Goal: Transaction & Acquisition: Purchase product/service

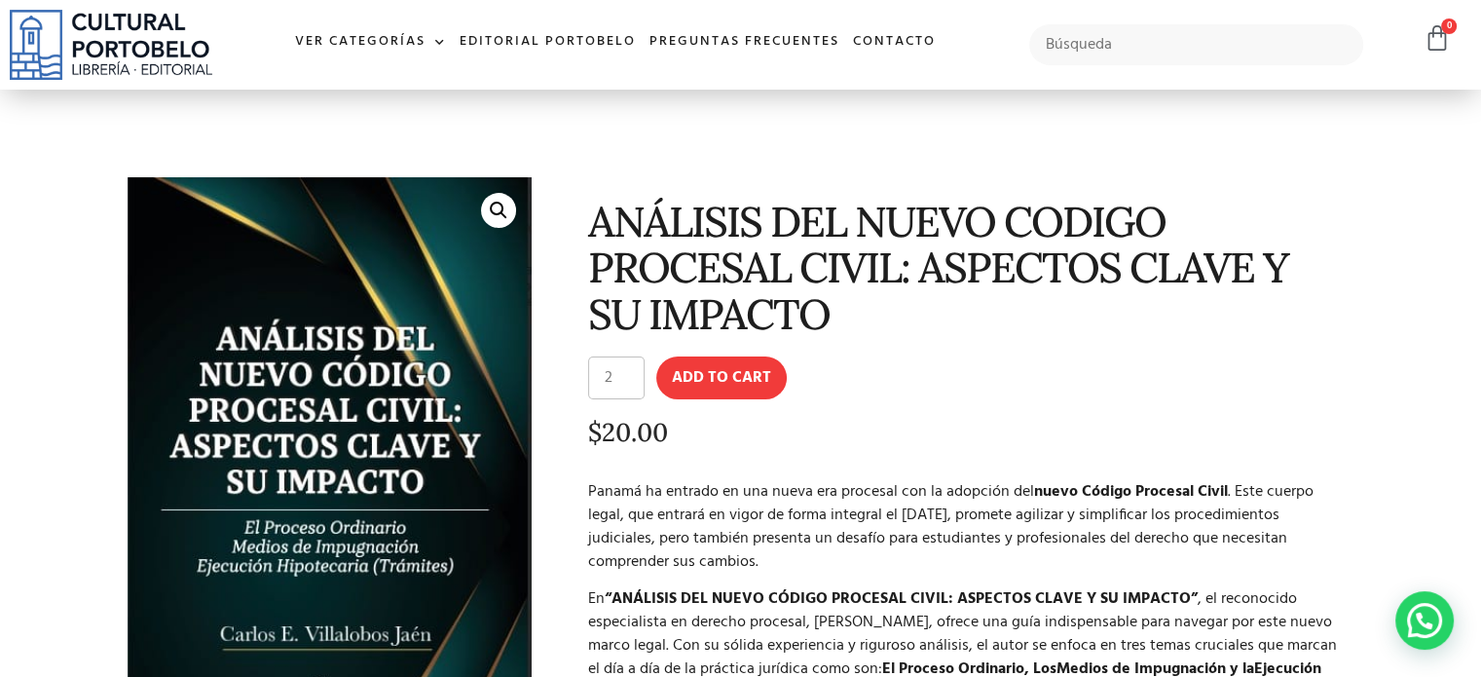
click at [629, 365] on input "2" at bounding box center [616, 377] width 56 height 43
click at [629, 365] on input "3" at bounding box center [616, 377] width 56 height 43
click at [629, 365] on input "4" at bounding box center [616, 377] width 56 height 43
click at [628, 365] on input "5" at bounding box center [616, 377] width 56 height 43
click at [629, 383] on input "4" at bounding box center [616, 377] width 56 height 43
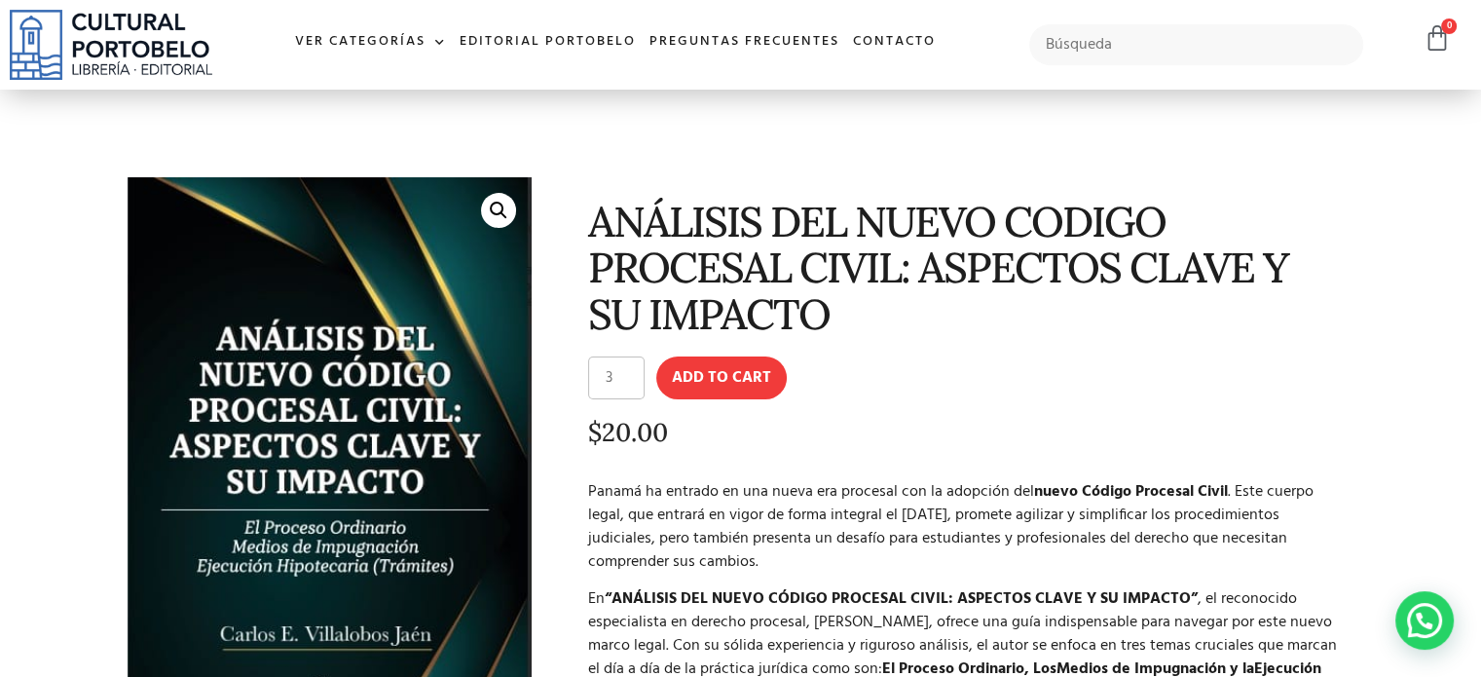
click at [629, 383] on input "3" at bounding box center [616, 377] width 56 height 43
click at [629, 383] on input "2" at bounding box center [616, 377] width 56 height 43
type input "1"
click at [629, 383] on input "1" at bounding box center [616, 377] width 56 height 43
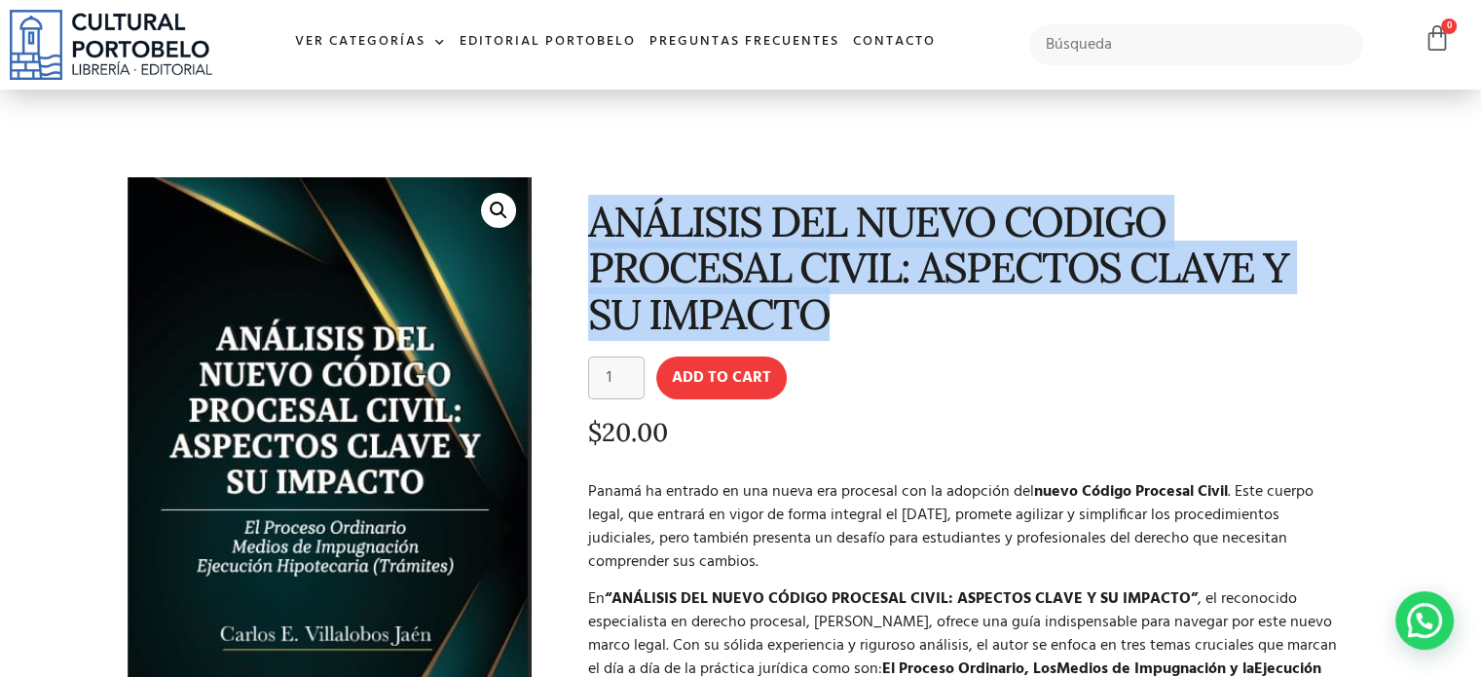
drag, startPoint x: 582, startPoint y: 221, endPoint x: 795, endPoint y: 318, distance: 234.4
click at [795, 318] on div "ANÁLISIS DEL NUEVO CODIGO PROCESAL CIVIL: ASPECTOS CLAVE Y SU IMPACTO ANÁLISIS …" at bounding box center [952, 545] width 823 height 756
copy h1 "ANÁLISIS DEL NUEVO CODIGO PROCESAL CIVIL: ASPECTOS CLAVE Y SU IMPACTO"
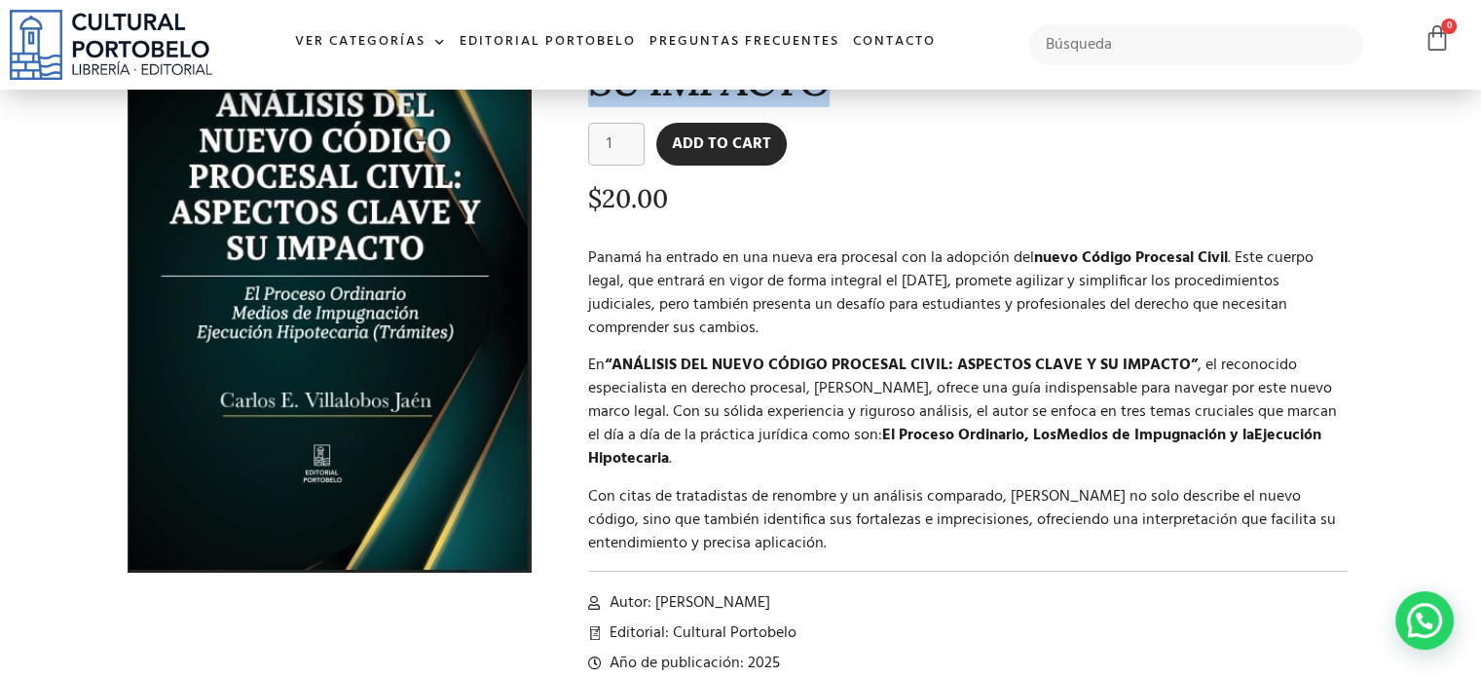
scroll to position [292, 0]
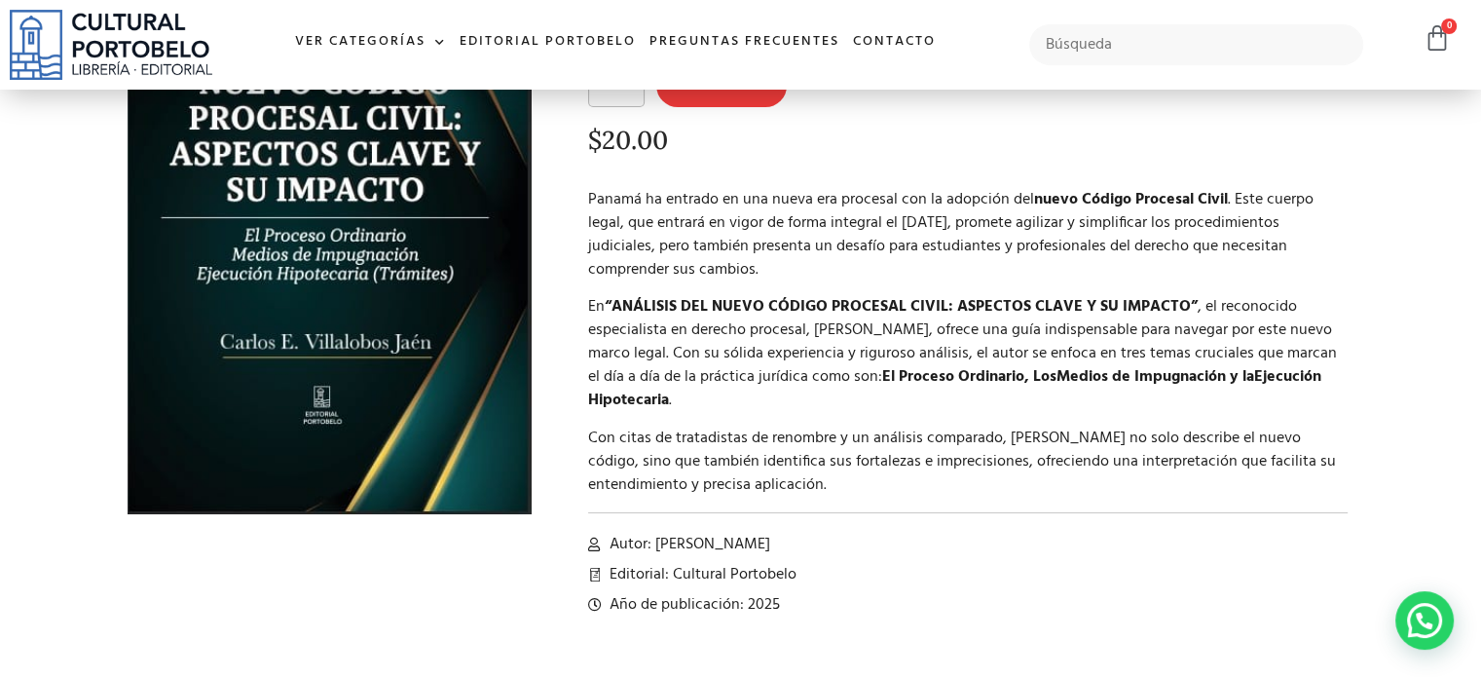
click at [578, 279] on div "ANÁLISIS DEL NUEVO CODIGO PROCESAL CIVIL: ASPECTOS CLAVE Y SU IMPACTO ANÁLISIS …" at bounding box center [952, 253] width 823 height 756
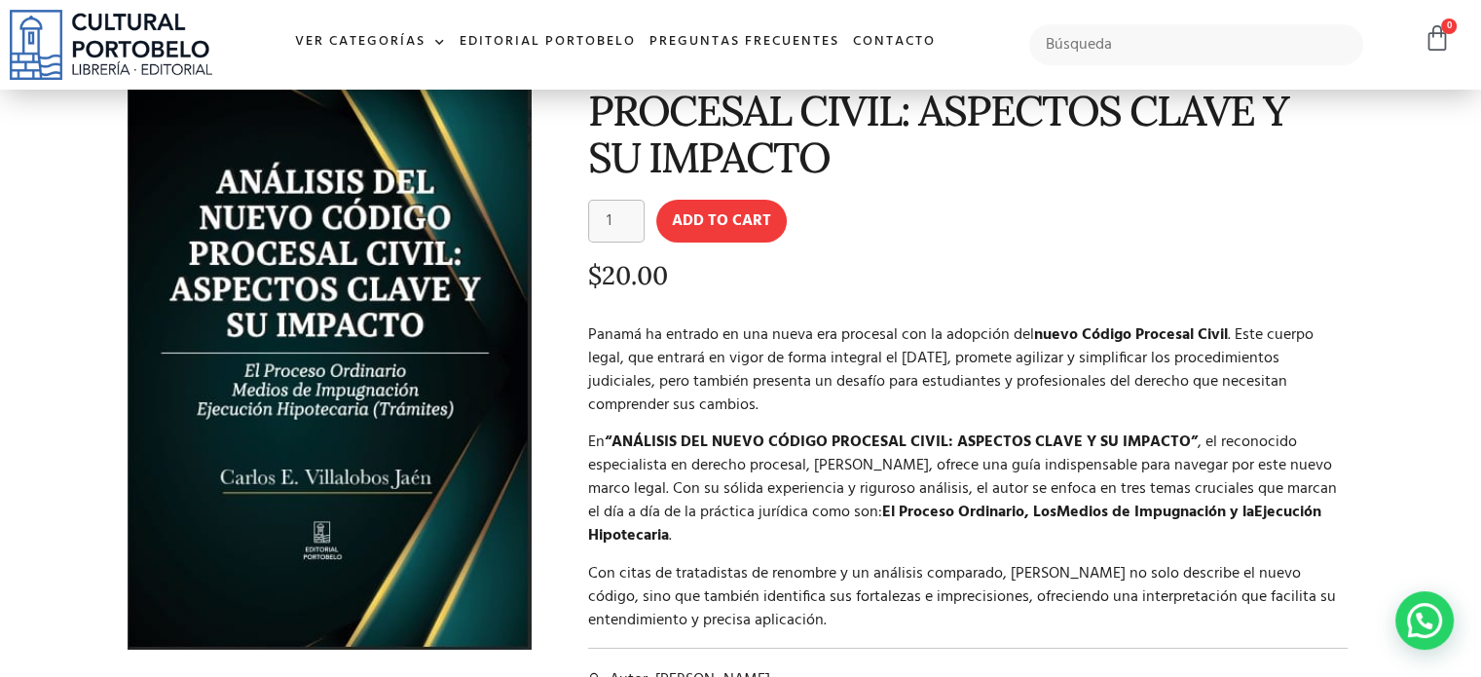
scroll to position [0, 0]
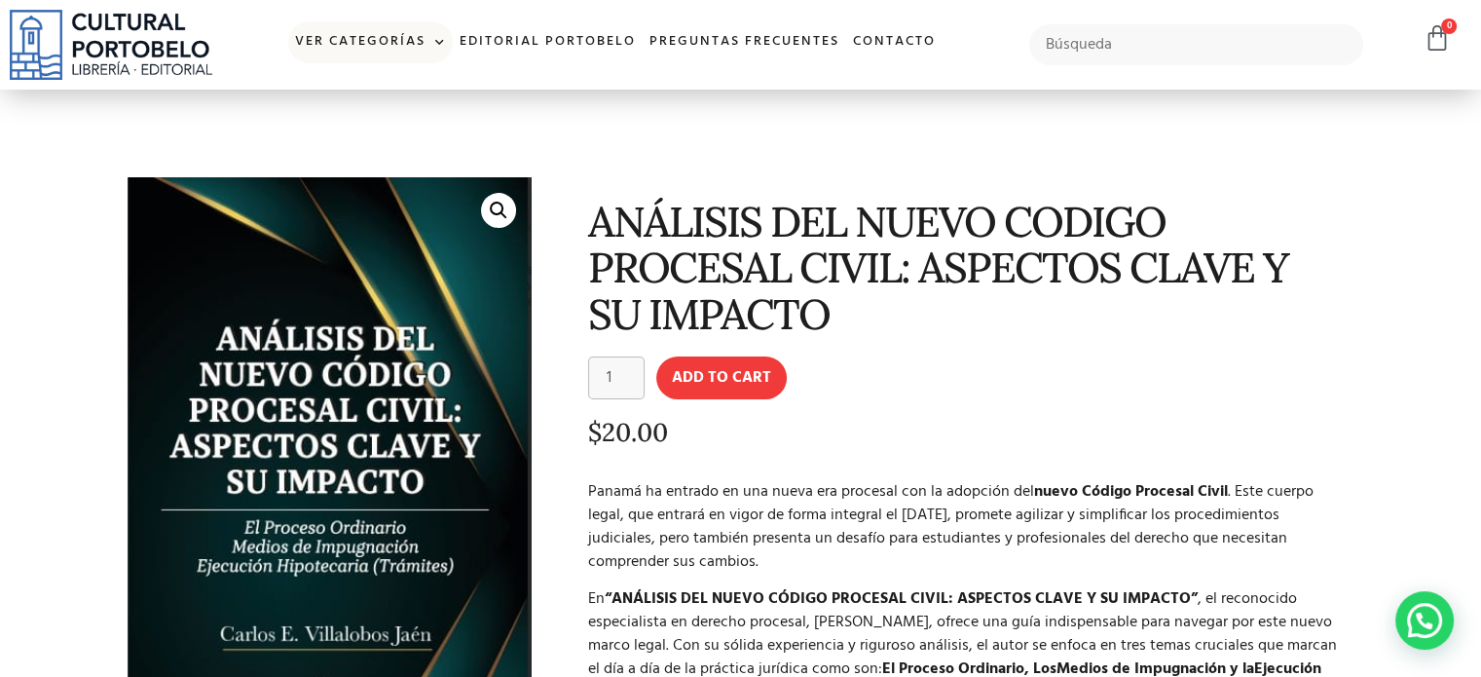
click at [423, 44] on link "Ver Categorías" at bounding box center [370, 42] width 165 height 42
click at [484, 45] on link "Editorial Portobelo" at bounding box center [548, 42] width 190 height 42
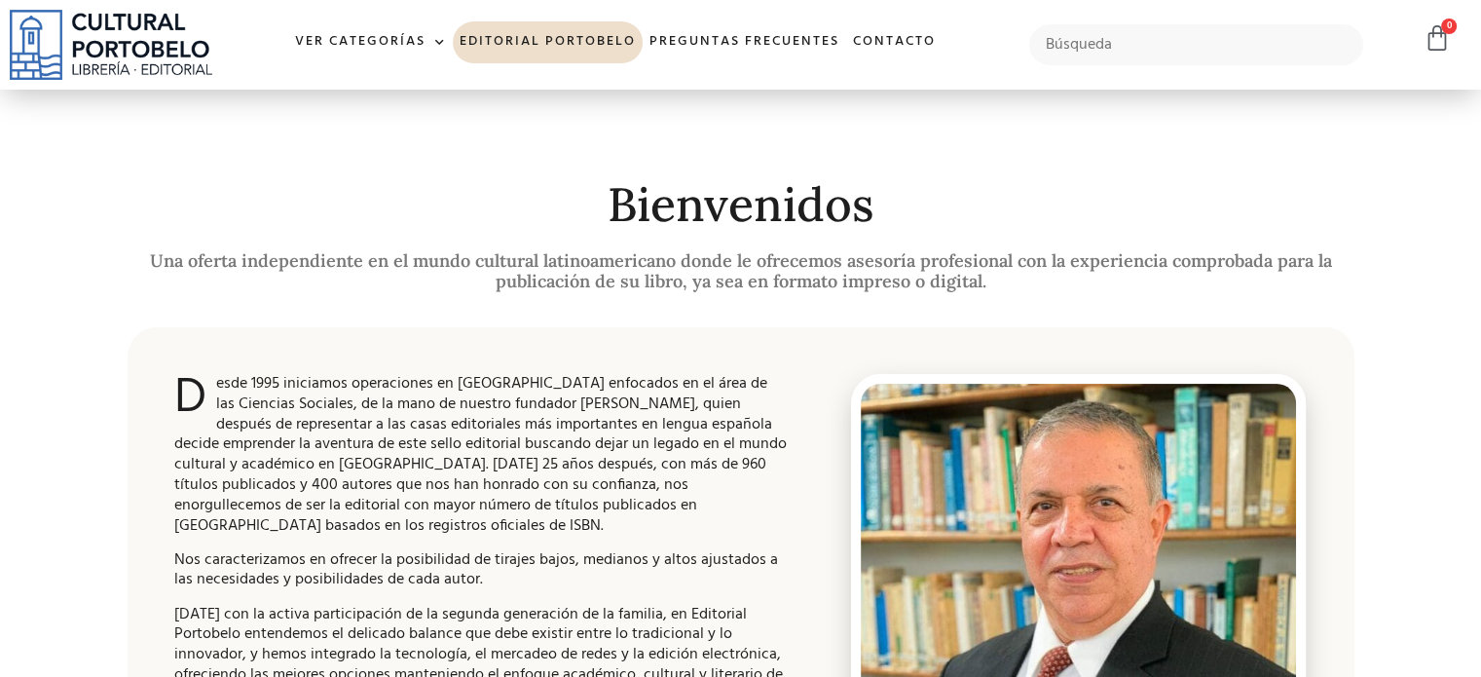
scroll to position [292, 0]
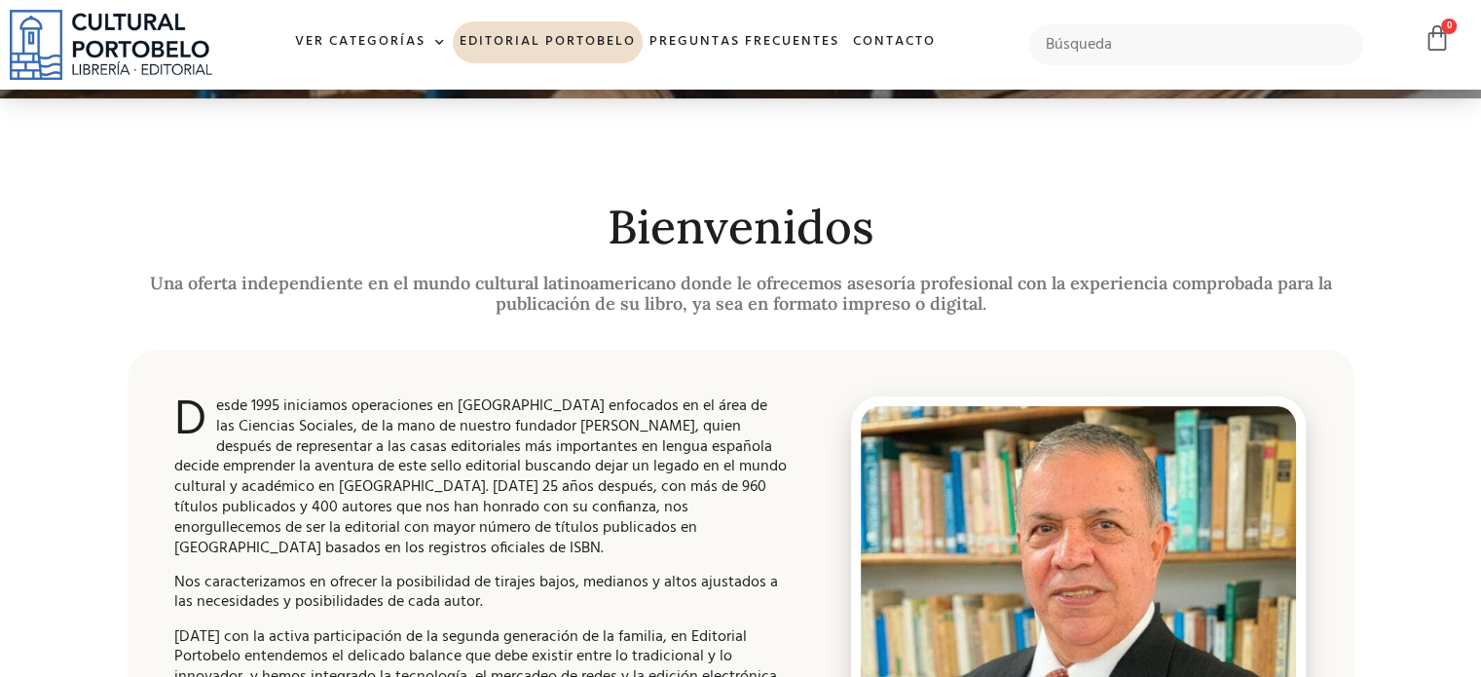
click at [122, 15] on img at bounding box center [111, 45] width 202 height 70
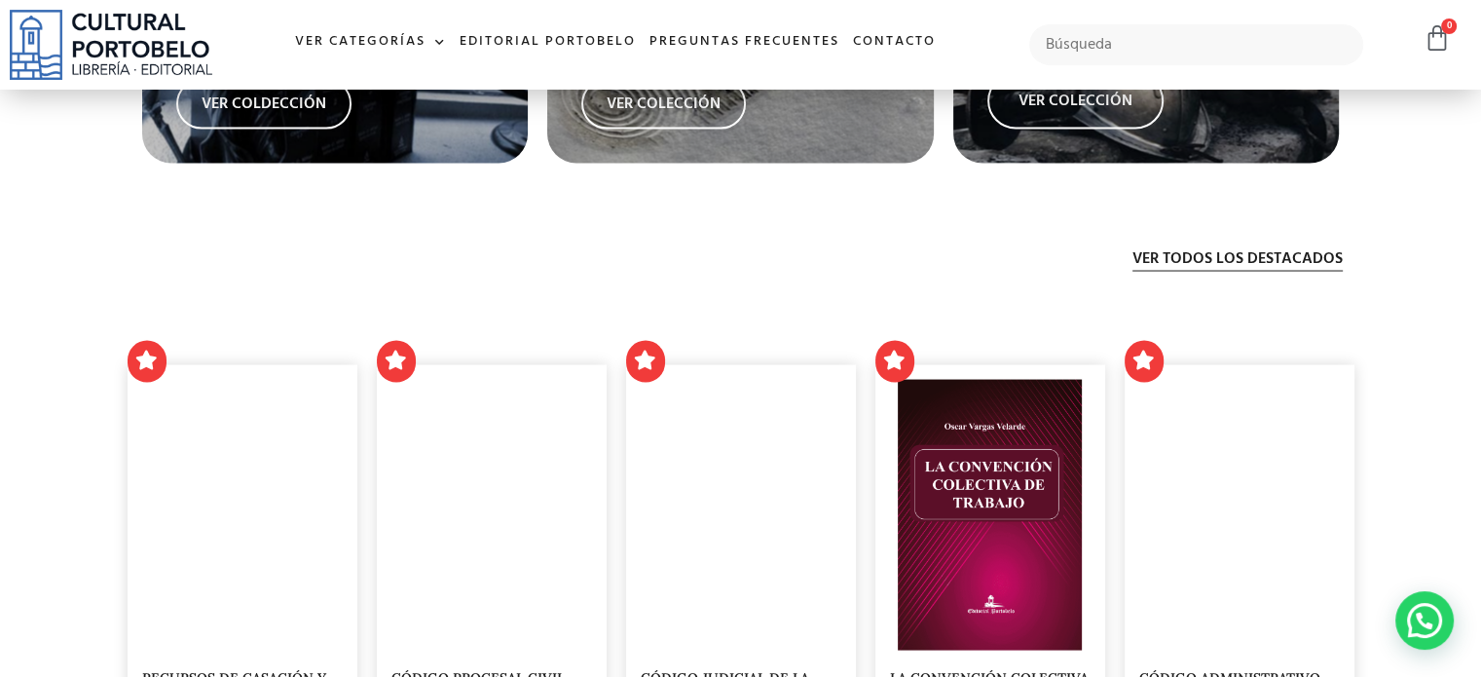
scroll to position [3698, 0]
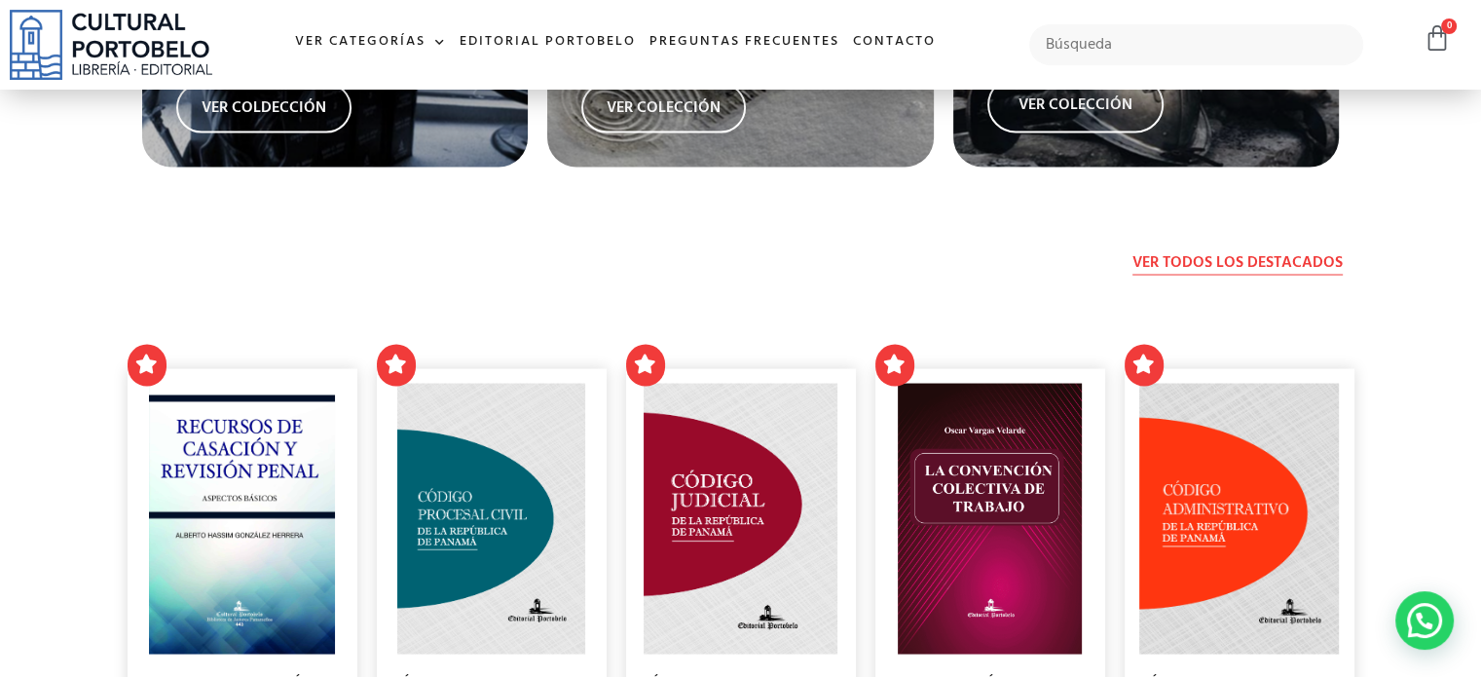
click at [1152, 255] on span "Ver todos los destacados" at bounding box center [1237, 261] width 210 height 23
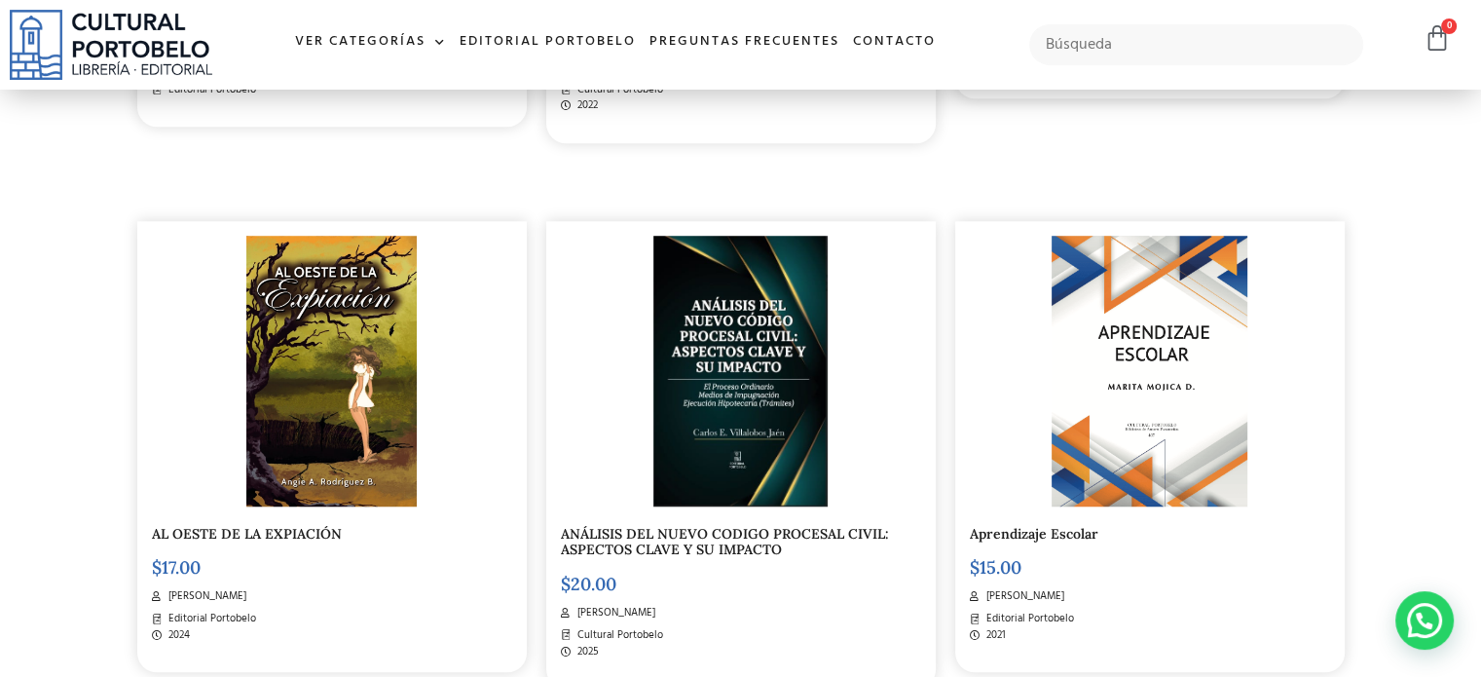
scroll to position [1445, 0]
click at [709, 552] on link "ANÁLISIS DEL NUEVO CODIGO PROCESAL CIVIL: ASPECTOS CLAVE Y SU IMPACTO" at bounding box center [725, 542] width 328 height 34
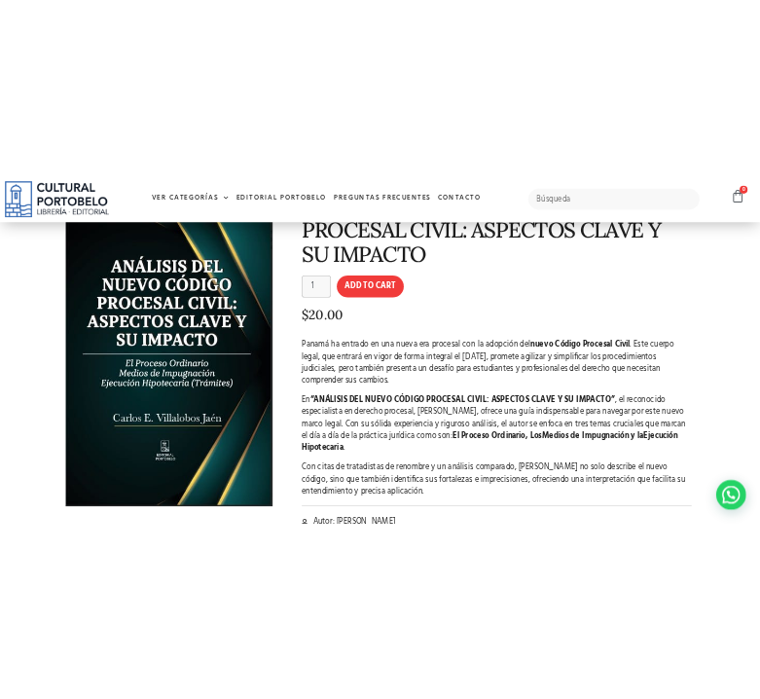
scroll to position [159, 0]
